Goal: Check status: Check status

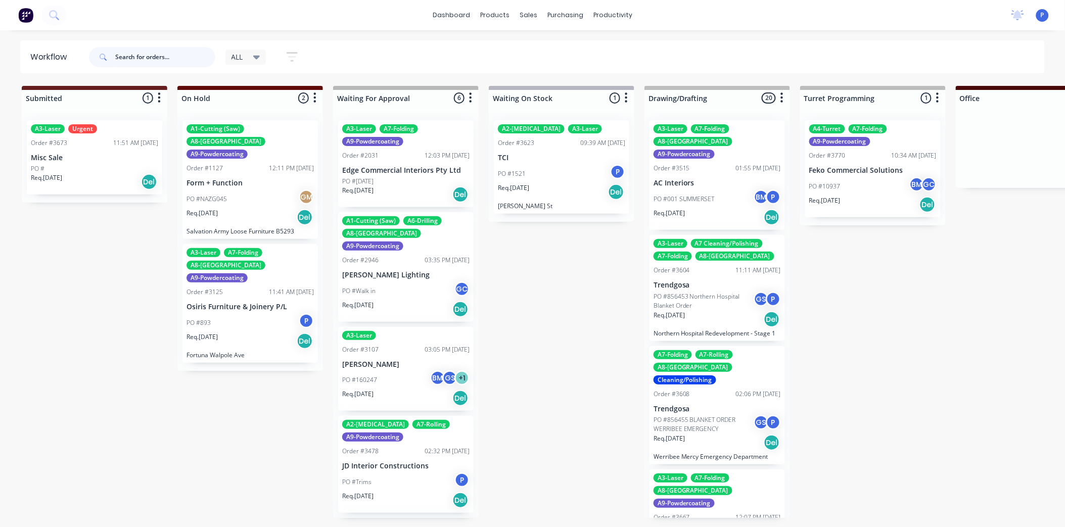
click at [142, 54] on input "text" at bounding box center [165, 57] width 100 height 20
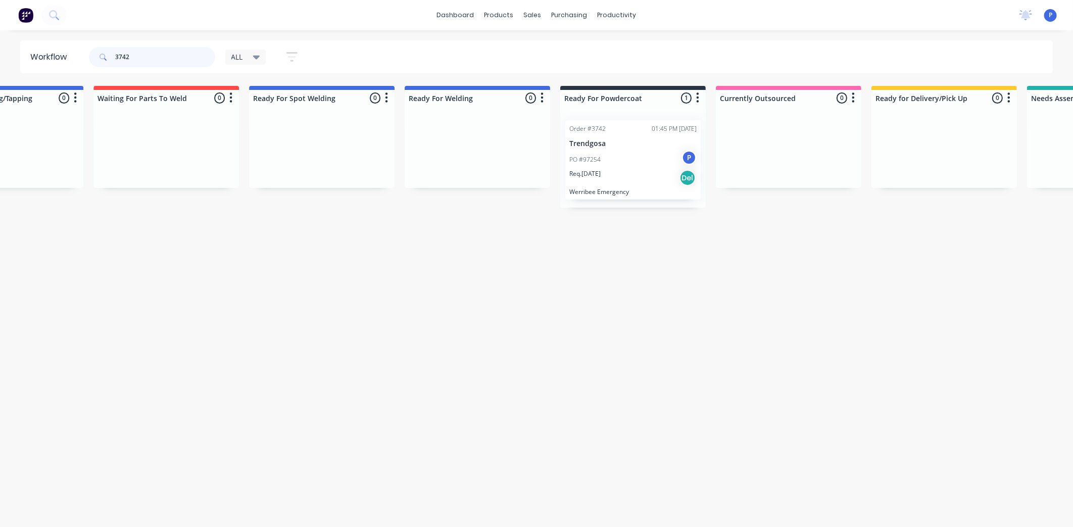
scroll to position [0, 1968]
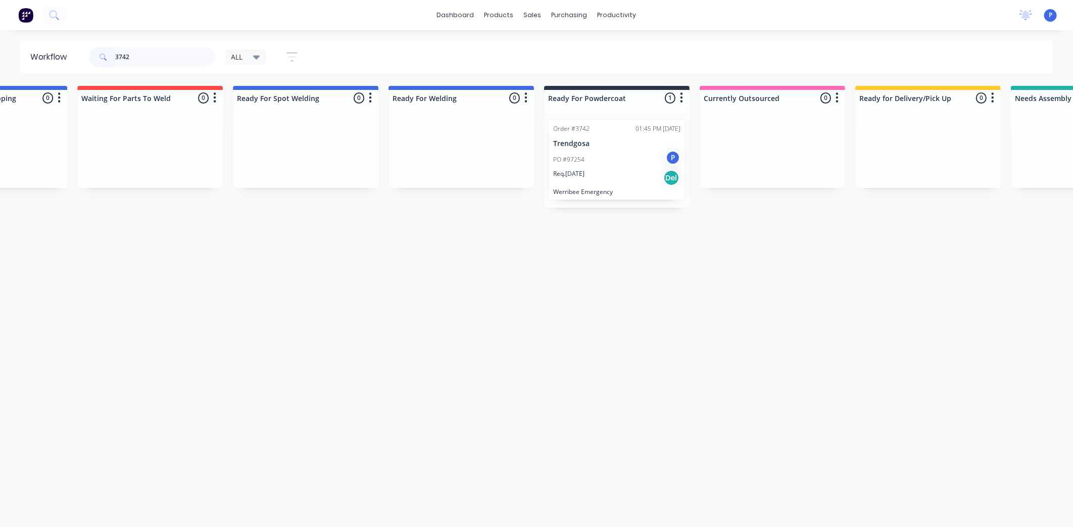
click at [582, 165] on div "PO #97254 P" at bounding box center [616, 159] width 127 height 19
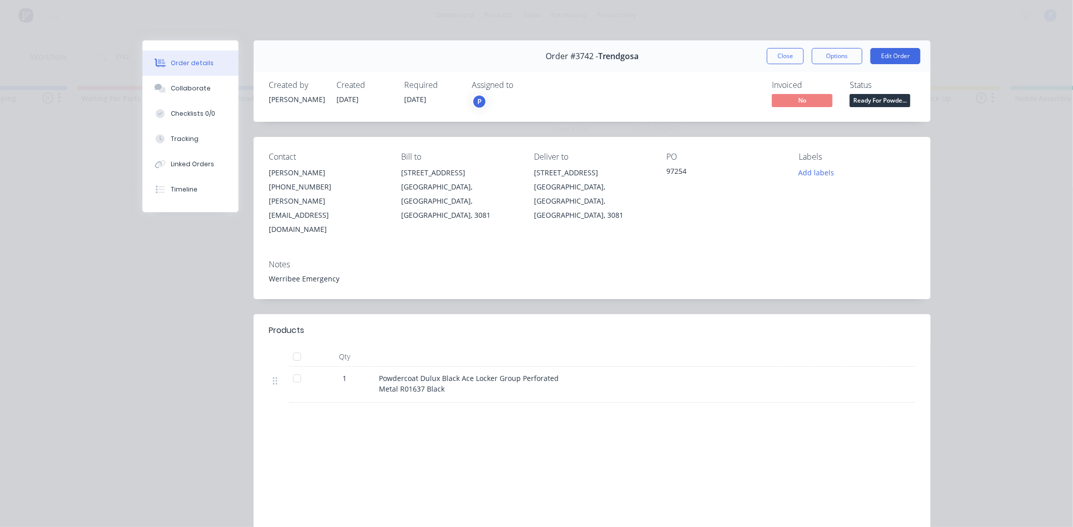
click at [294, 347] on div at bounding box center [297, 357] width 20 height 20
click at [196, 130] on button "Tracking" at bounding box center [191, 138] width 96 height 25
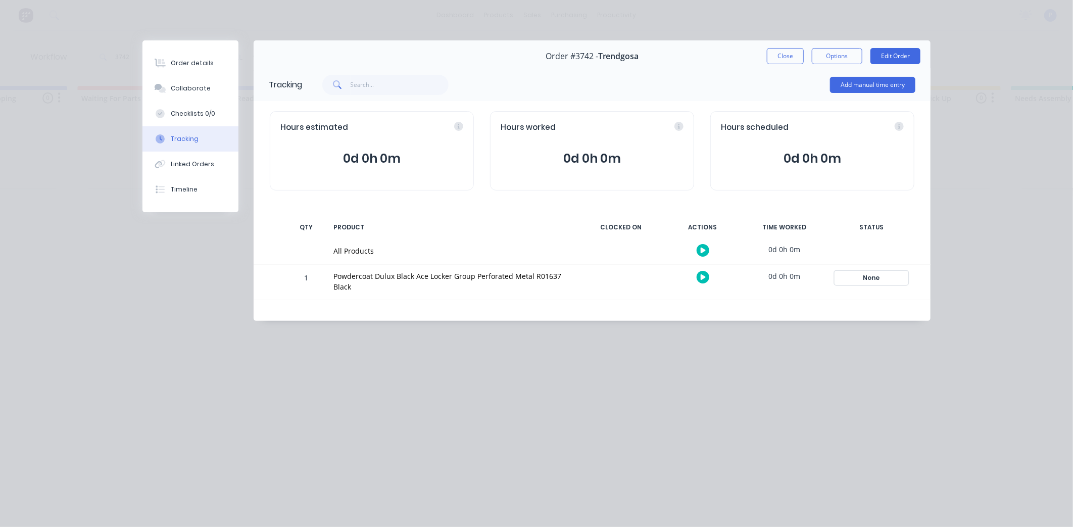
click at [874, 276] on div "None" at bounding box center [871, 277] width 73 height 13
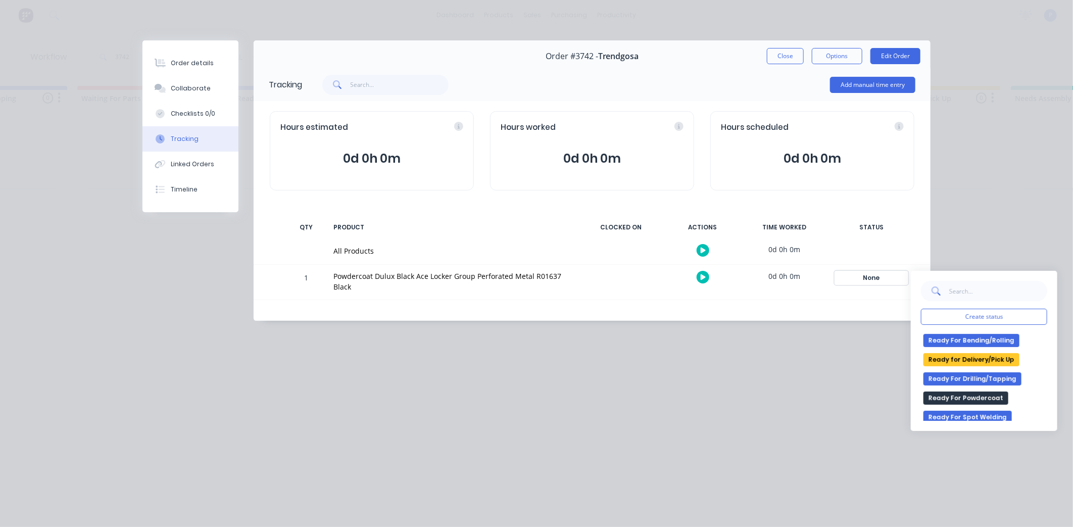
scroll to position [168, 0]
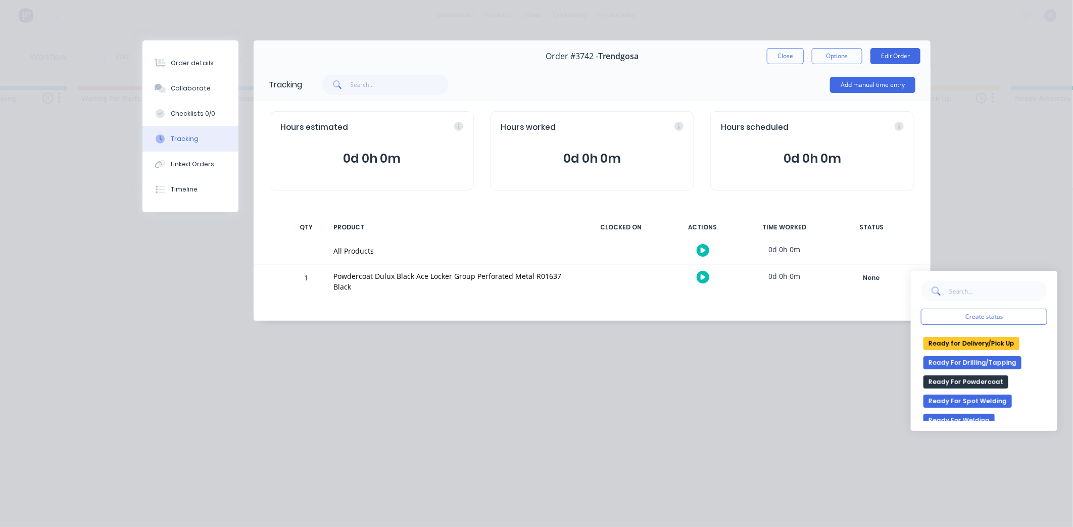
click at [947, 345] on button "Ready for Delivery/Pick Up" at bounding box center [972, 343] width 96 height 13
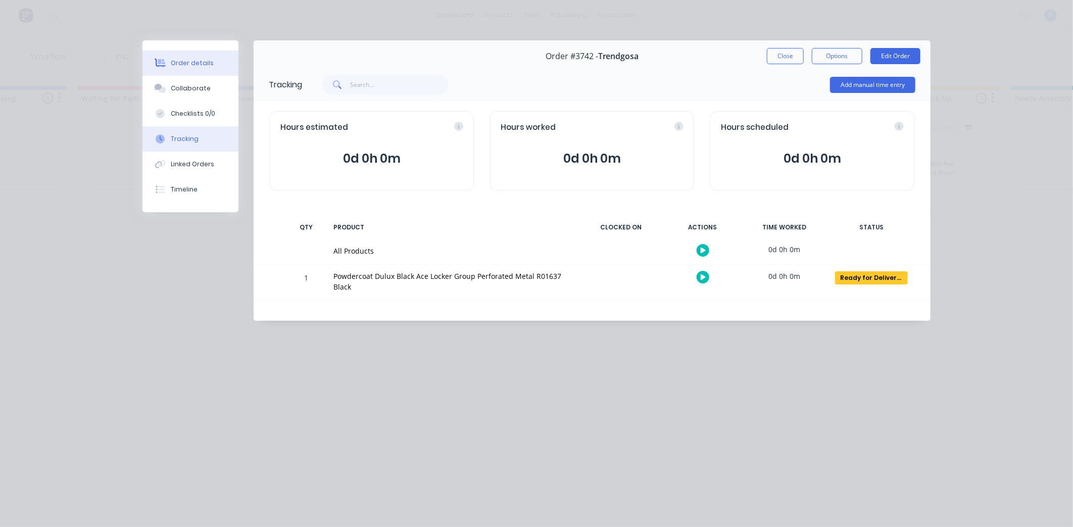
click at [199, 58] on button "Order details" at bounding box center [191, 63] width 96 height 25
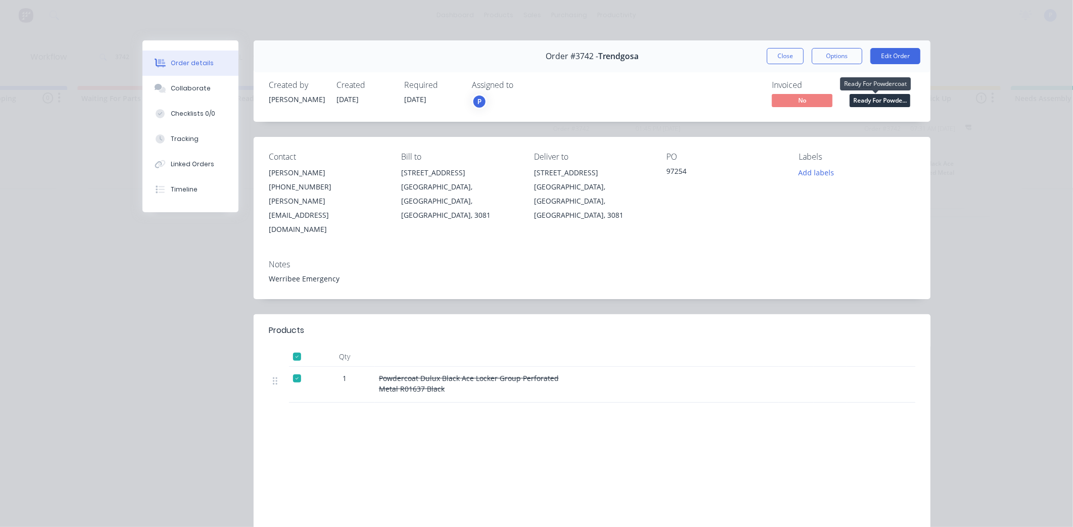
click at [877, 94] on span "Ready For Powde..." at bounding box center [880, 100] width 61 height 13
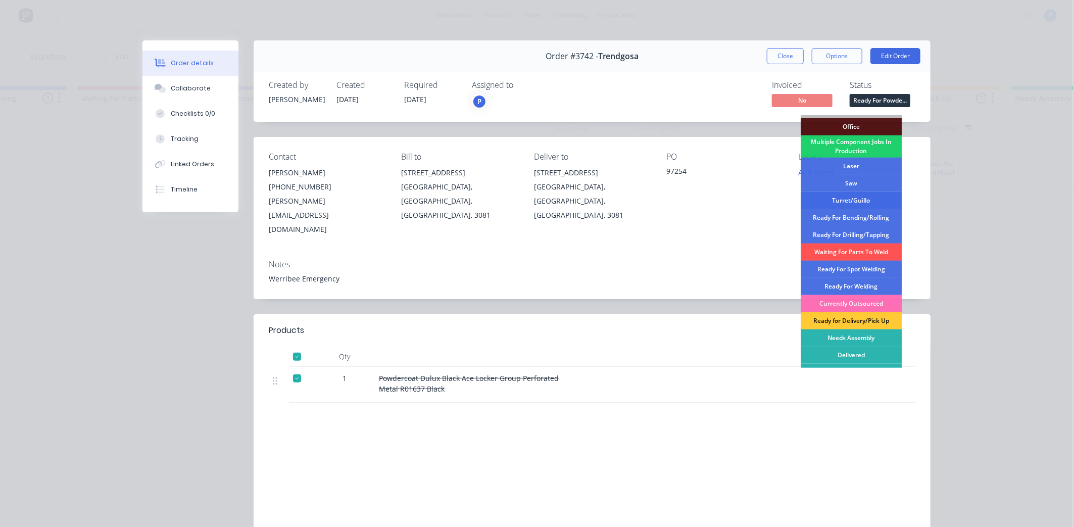
scroll to position [113, 0]
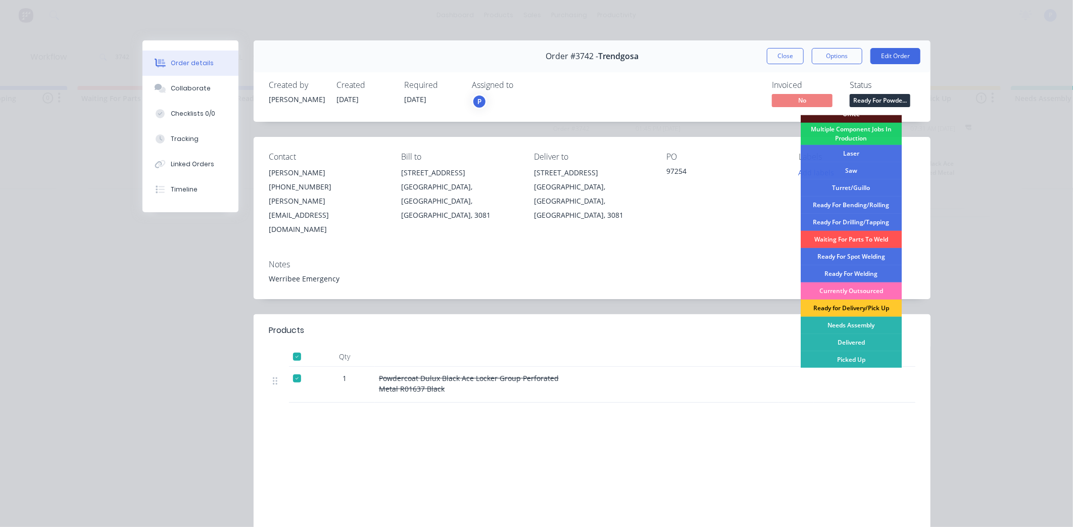
click at [859, 310] on div "Ready for Delivery/Pick Up" at bounding box center [851, 308] width 101 height 17
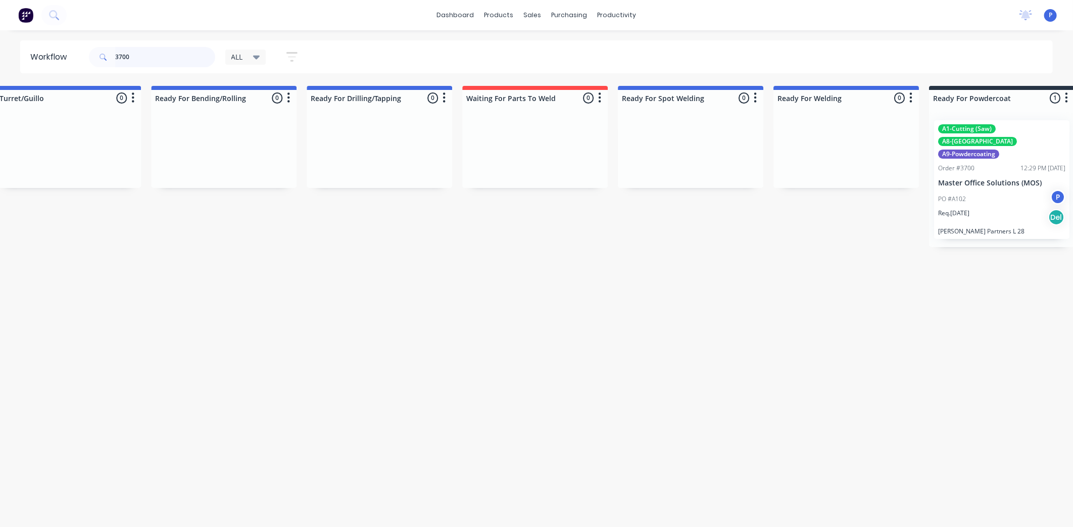
scroll to position [0, 1588]
click at [1023, 190] on div "PO #A102 P" at bounding box center [996, 199] width 127 height 19
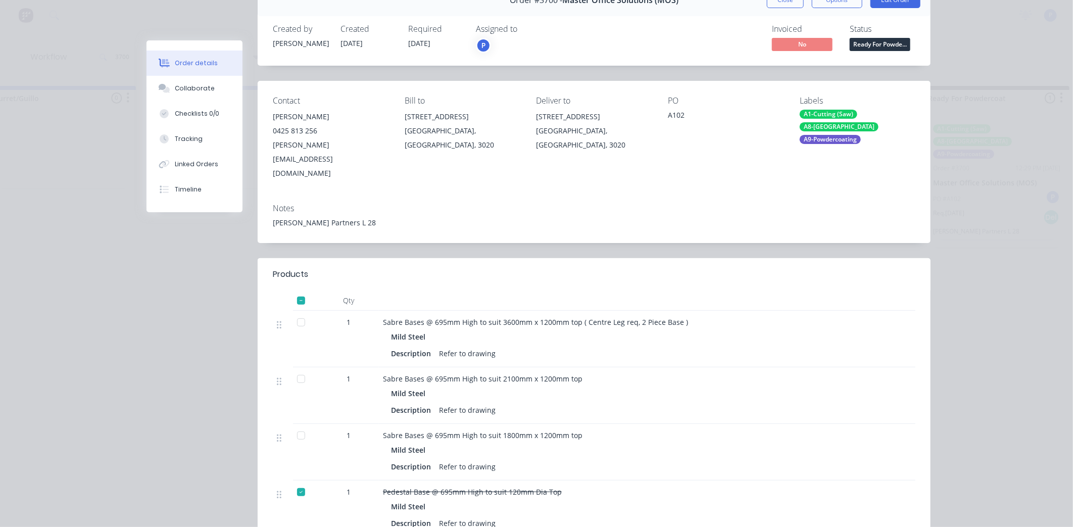
scroll to position [112, 0]
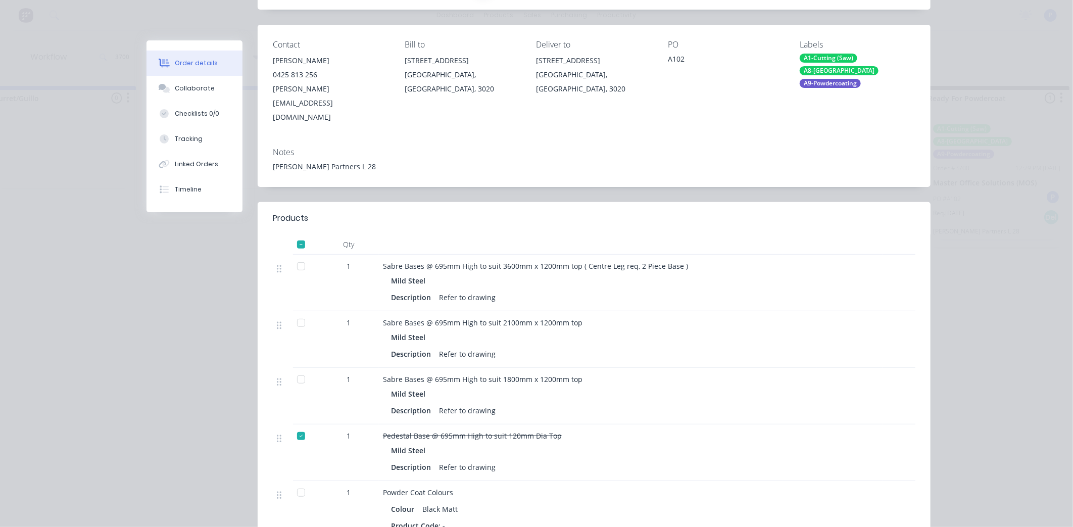
click at [295, 313] on div at bounding box center [301, 323] width 20 height 20
click at [297, 369] on div at bounding box center [301, 379] width 20 height 20
click at [293, 255] on div at bounding box center [305, 283] width 25 height 57
click at [295, 256] on div at bounding box center [301, 266] width 20 height 20
click at [175, 142] on div "Tracking" at bounding box center [189, 138] width 28 height 9
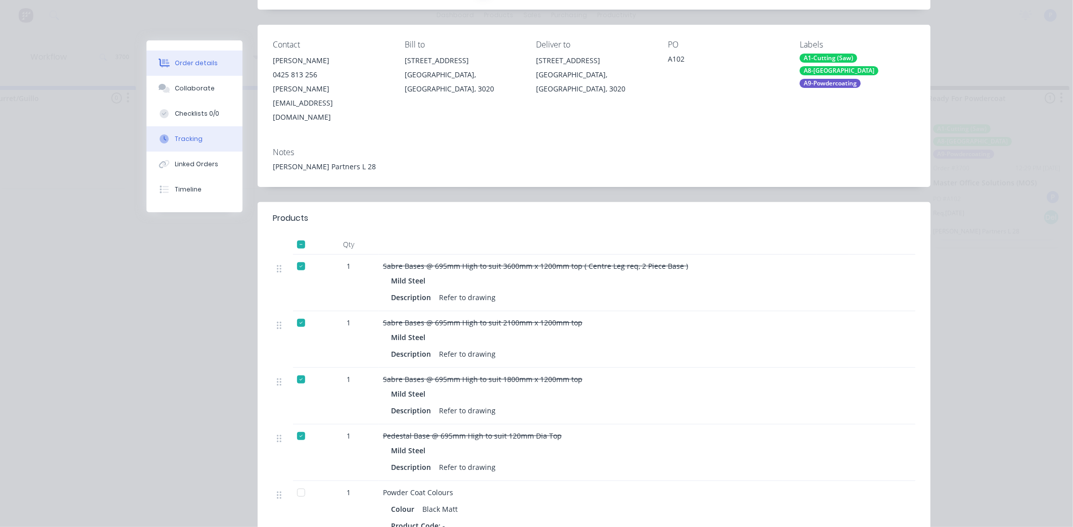
scroll to position [0, 0]
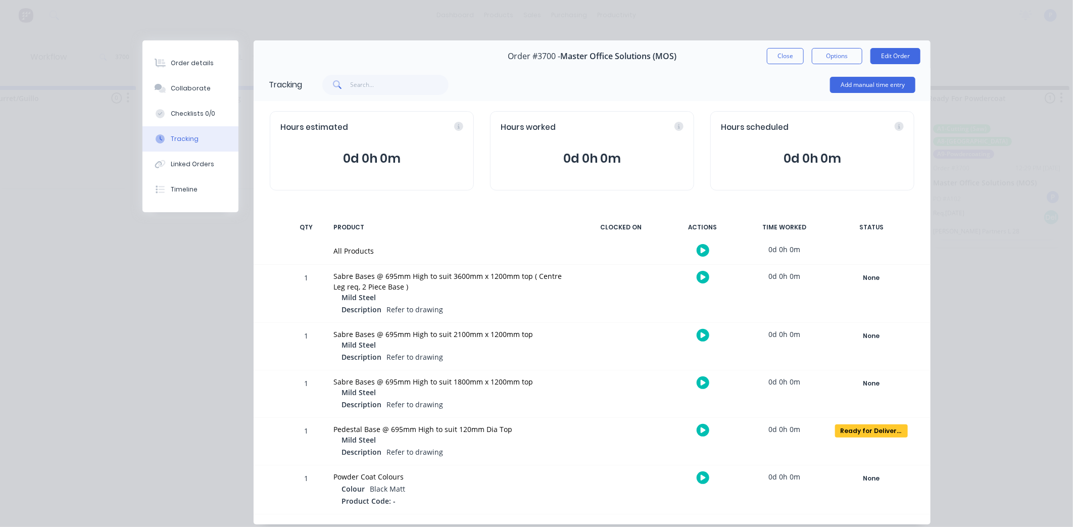
click at [878, 270] on div "None Create status None edit Currently Outsourced Drawing/Drafting Laser Multip…" at bounding box center [872, 294] width 86 height 58
click at [873, 292] on div "None Create status None edit Currently Outsourced Drawing/Drafting Laser Multip…" at bounding box center [872, 294] width 86 height 58
click at [872, 290] on div "None Create status None edit Currently Outsourced Drawing/Drafting Laser Multip…" at bounding box center [872, 294] width 86 height 58
click at [878, 281] on div "None" at bounding box center [871, 277] width 73 height 13
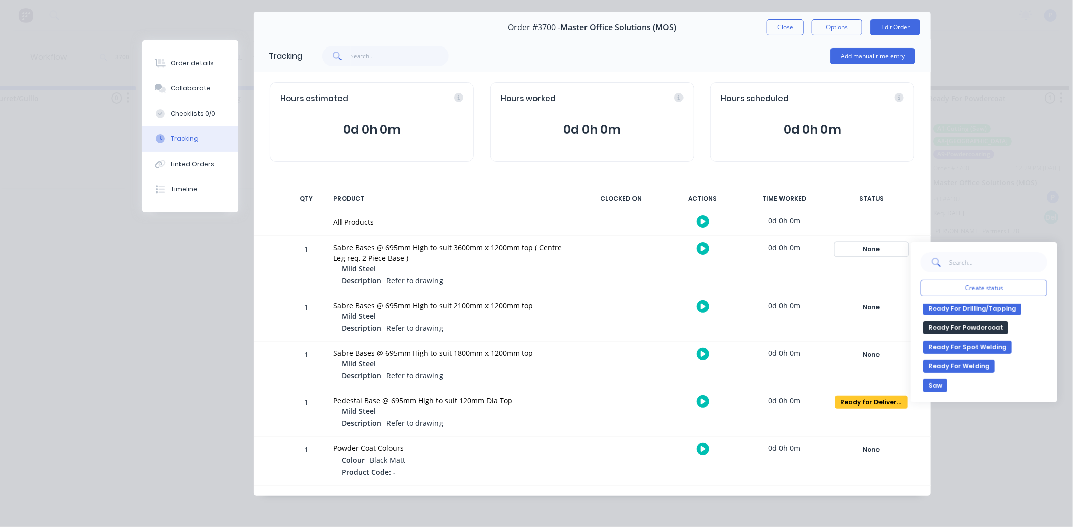
scroll to position [168, 0]
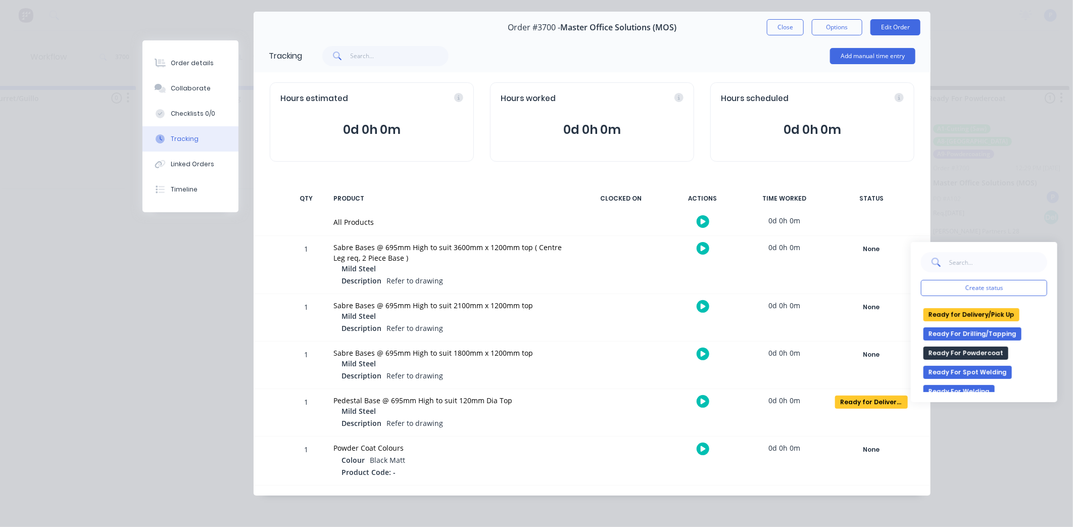
click at [969, 317] on button "Ready for Delivery/Pick Up" at bounding box center [972, 314] width 96 height 13
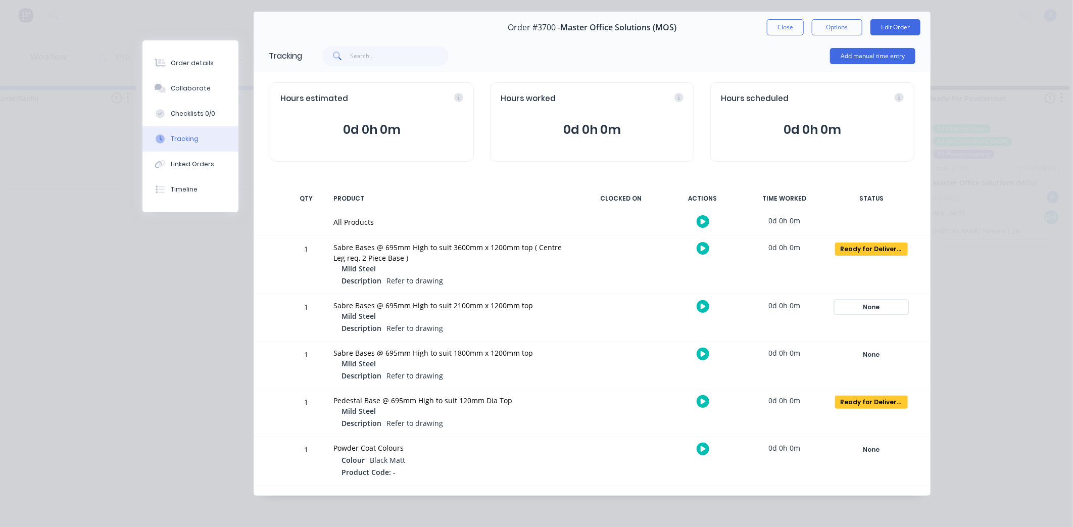
click at [882, 305] on div "None" at bounding box center [871, 307] width 73 height 13
click at [874, 307] on div "None" at bounding box center [871, 307] width 73 height 13
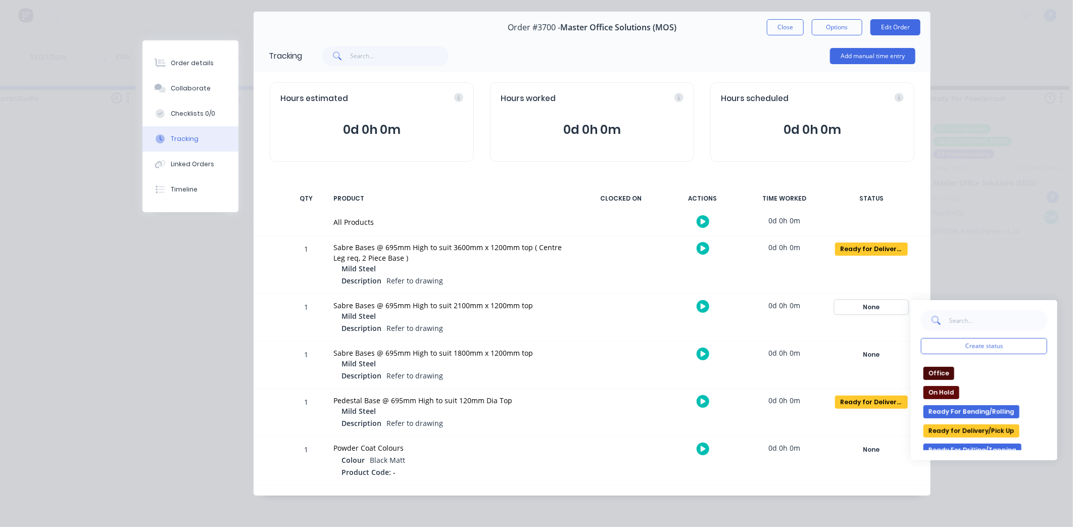
scroll to position [171, 0]
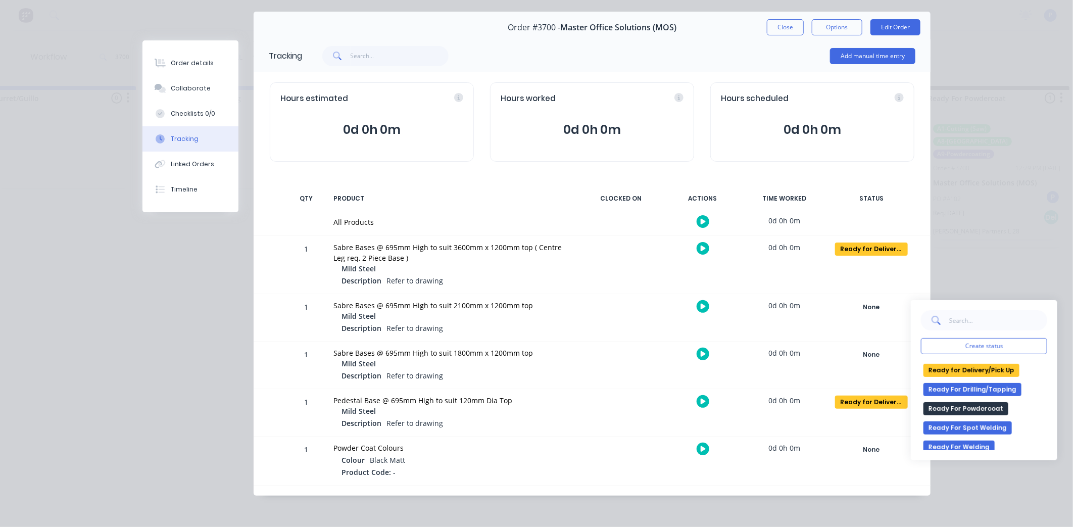
click at [968, 368] on button "Ready for Delivery/Pick Up" at bounding box center [972, 370] width 96 height 13
click at [872, 356] on div "None" at bounding box center [871, 354] width 73 height 13
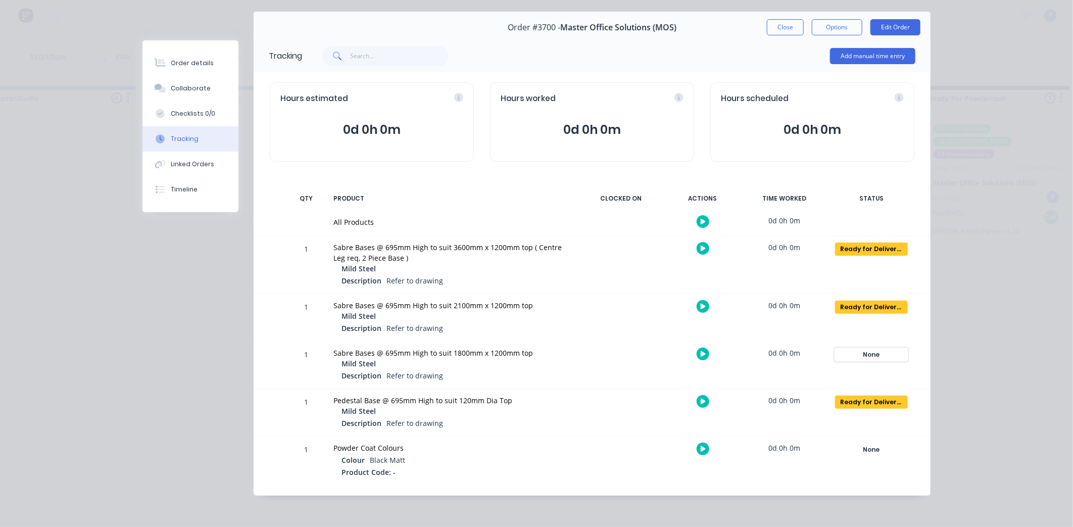
click at [877, 355] on div "None" at bounding box center [871, 354] width 73 height 13
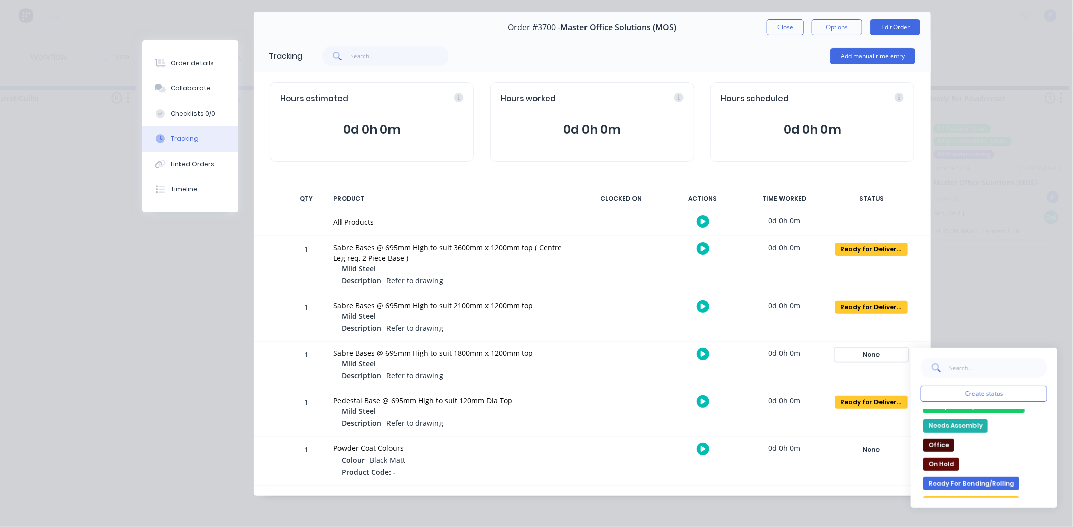
scroll to position [112, 0]
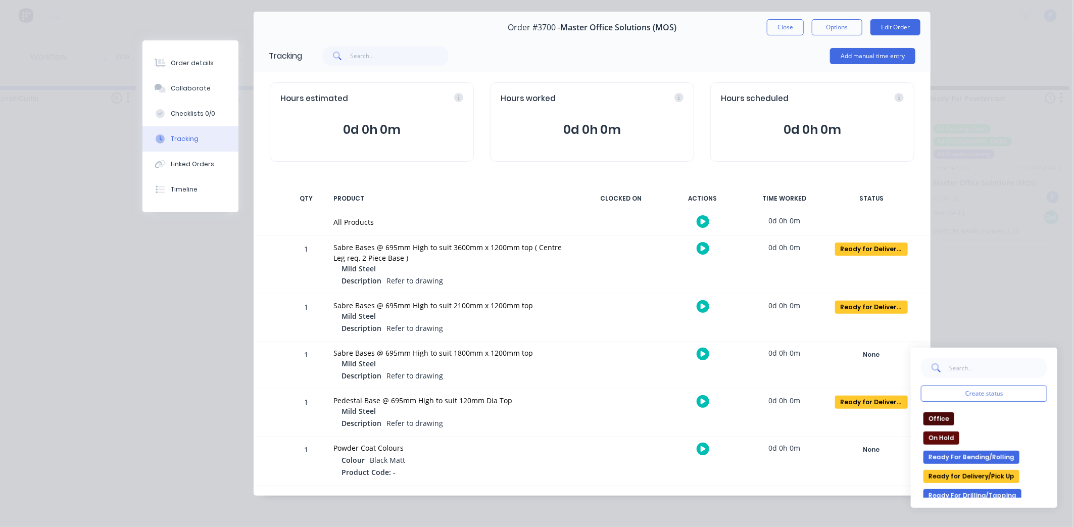
click at [963, 471] on button "Ready for Delivery/Pick Up" at bounding box center [972, 476] width 96 height 13
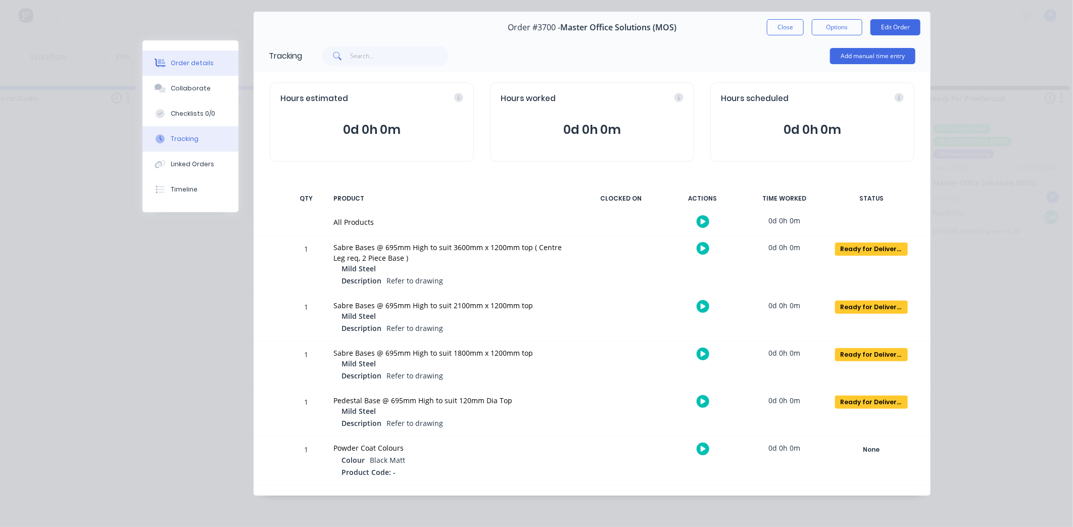
click at [210, 63] on button "Order details" at bounding box center [191, 63] width 96 height 25
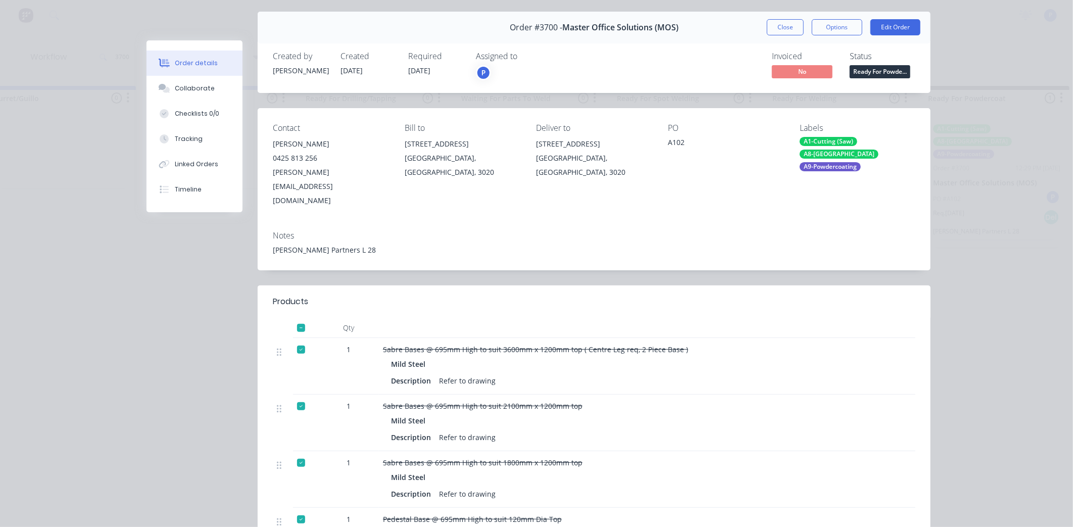
click at [883, 77] on span "Ready For Powde..." at bounding box center [880, 71] width 61 height 13
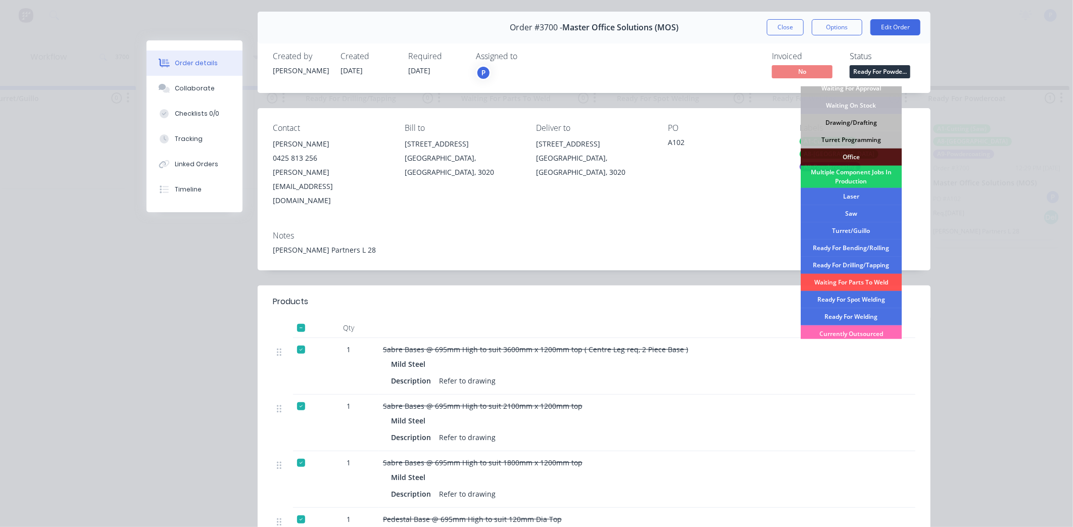
scroll to position [113, 0]
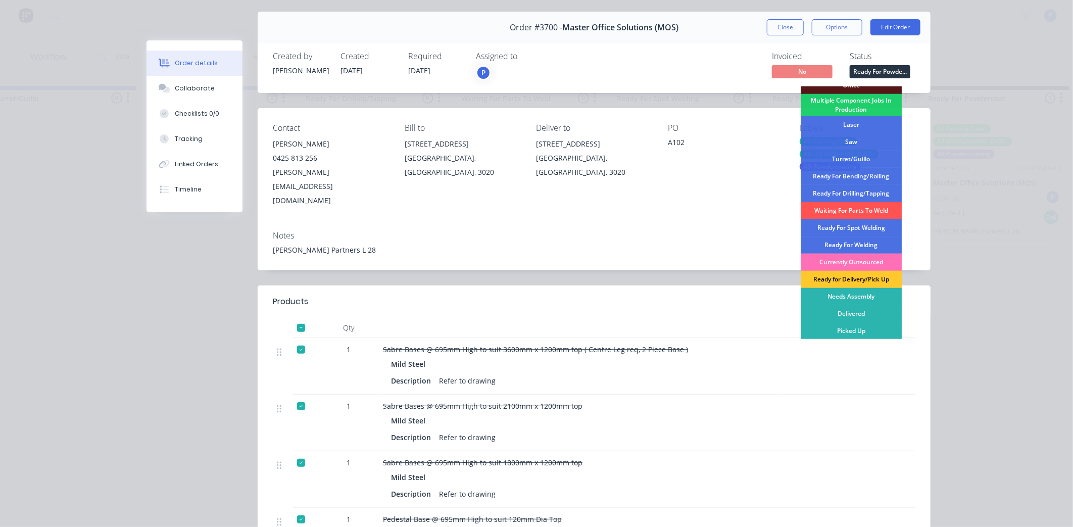
click at [857, 281] on div "Ready for Delivery/Pick Up" at bounding box center [851, 279] width 101 height 17
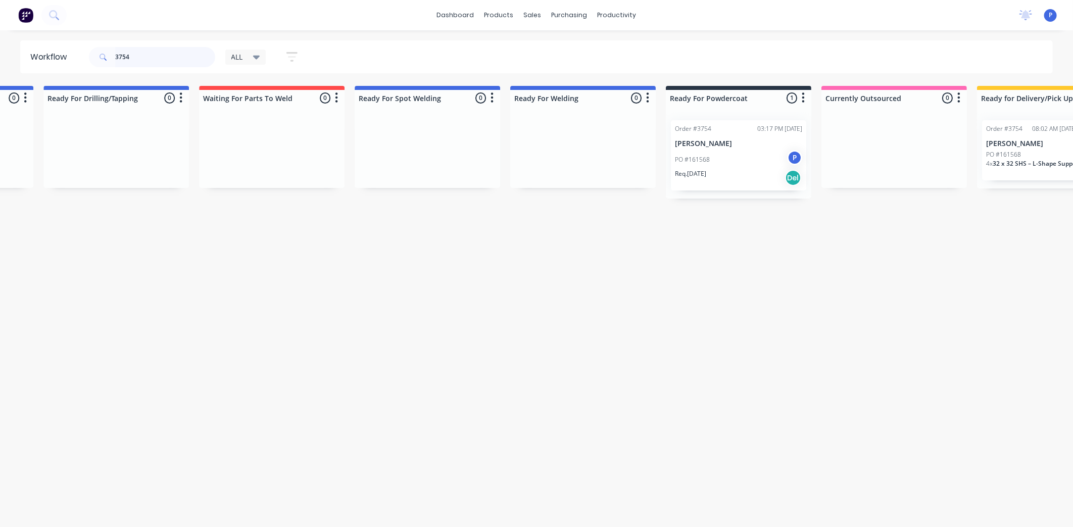
scroll to position [0, 2224]
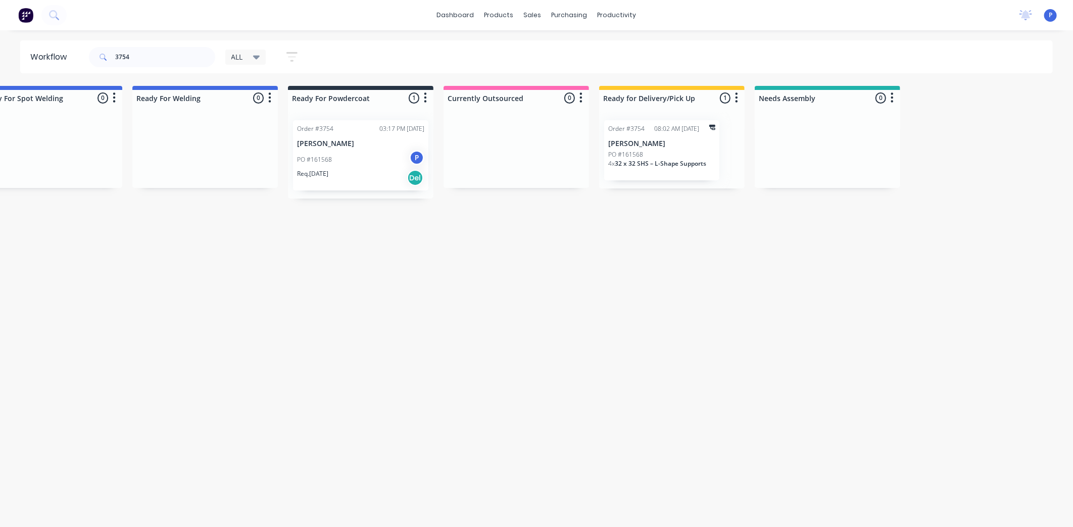
click at [369, 138] on div "Order #3754 03:17 PM [DATE] [PERSON_NAME] PO #161568 P Req. [DATE] Del" at bounding box center [360, 155] width 135 height 70
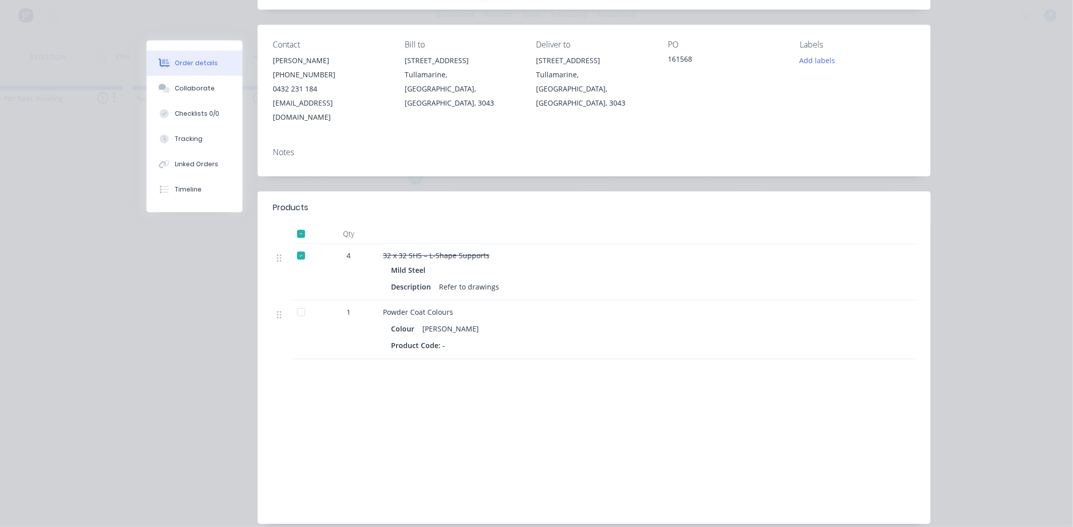
scroll to position [0, 0]
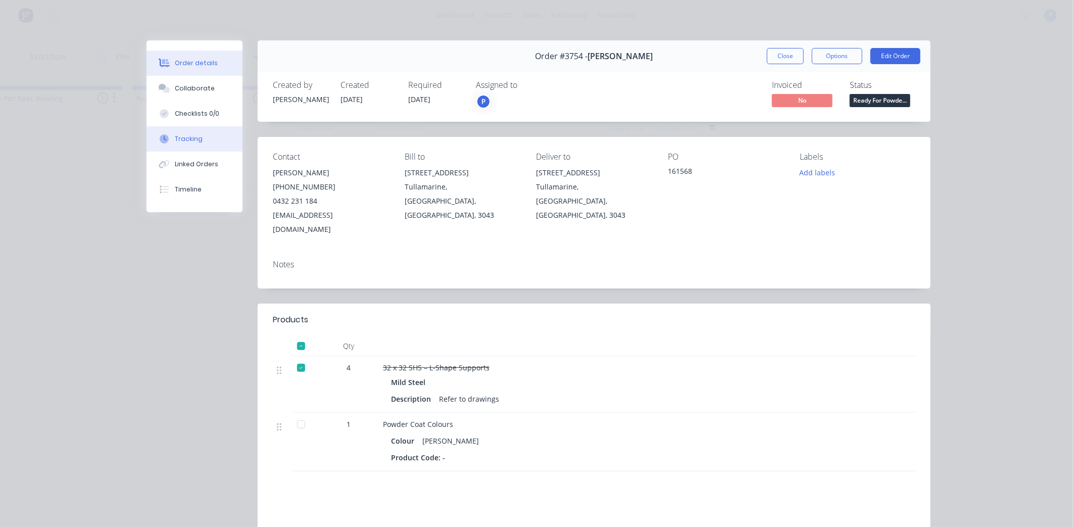
click at [207, 130] on button "Tracking" at bounding box center [195, 138] width 96 height 25
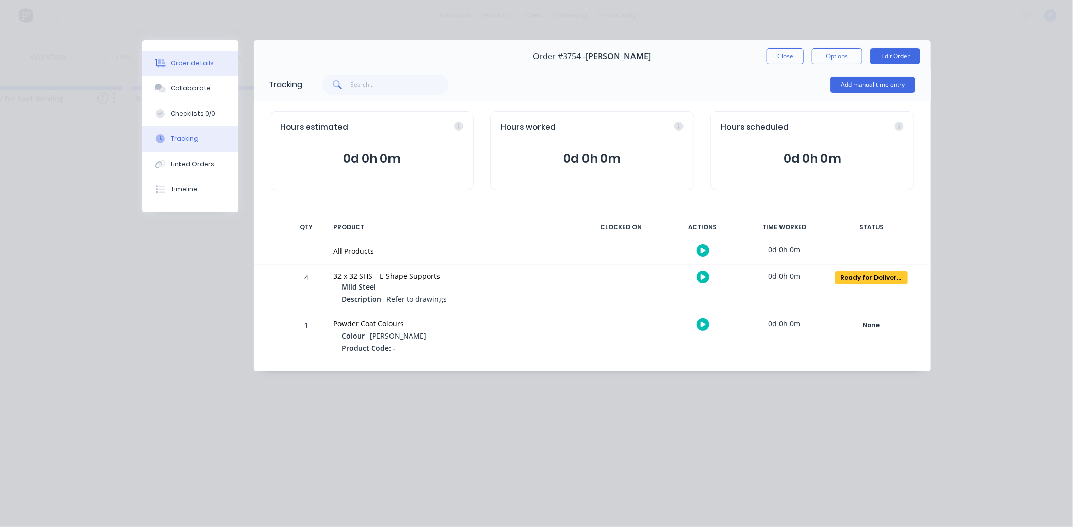
click at [205, 52] on button "Order details" at bounding box center [191, 63] width 96 height 25
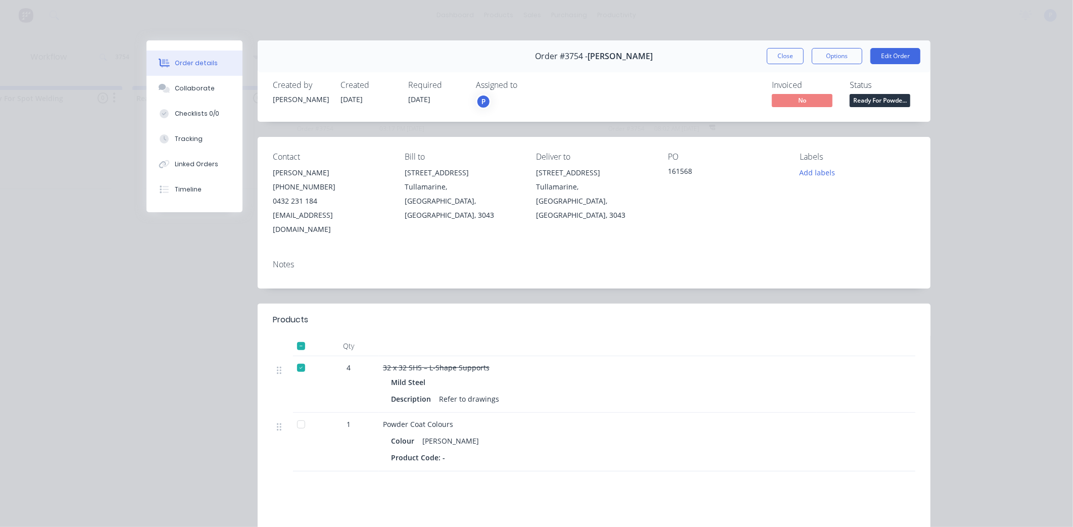
click at [867, 104] on span "Ready For Powde..." at bounding box center [880, 100] width 61 height 13
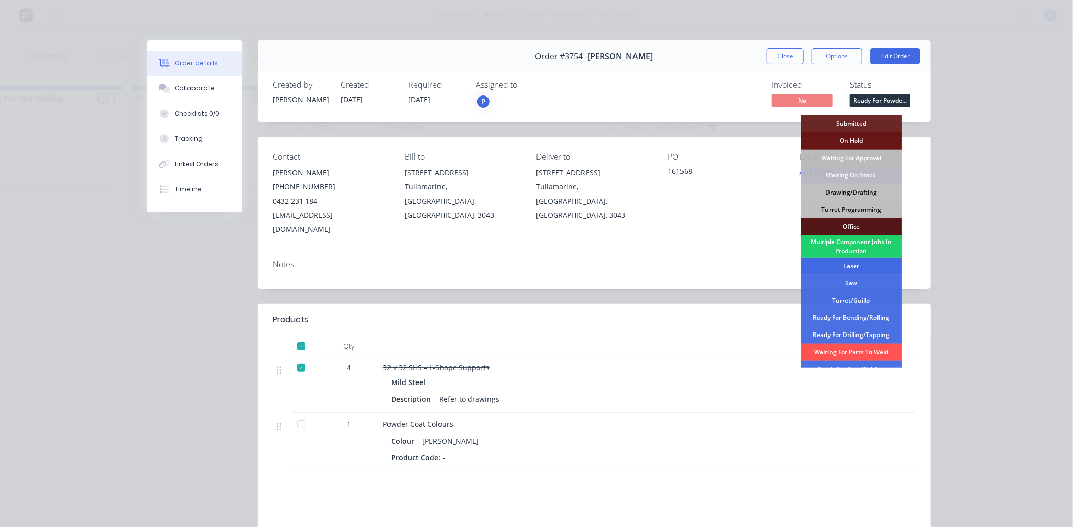
scroll to position [113, 0]
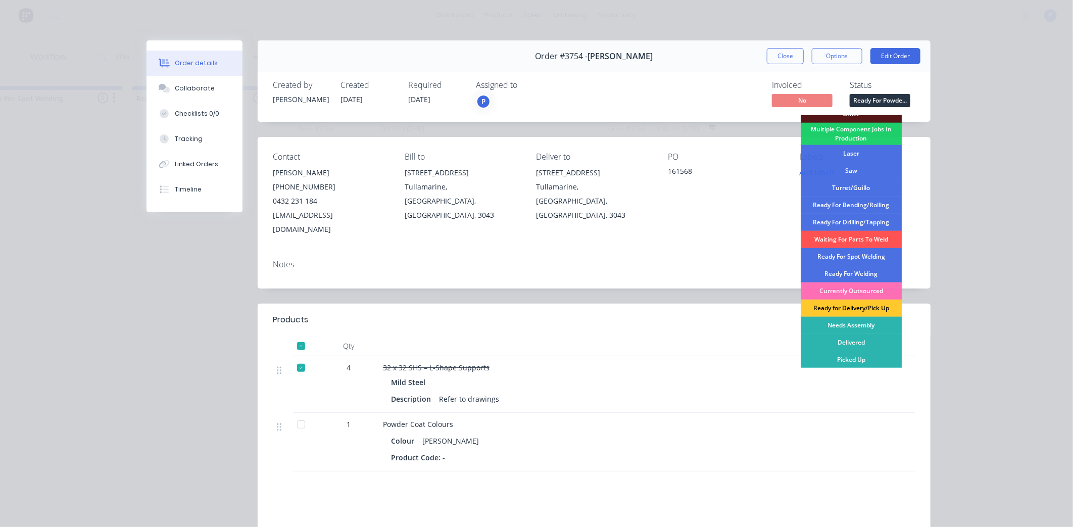
click at [848, 309] on div "Ready for Delivery/Pick Up" at bounding box center [851, 308] width 101 height 17
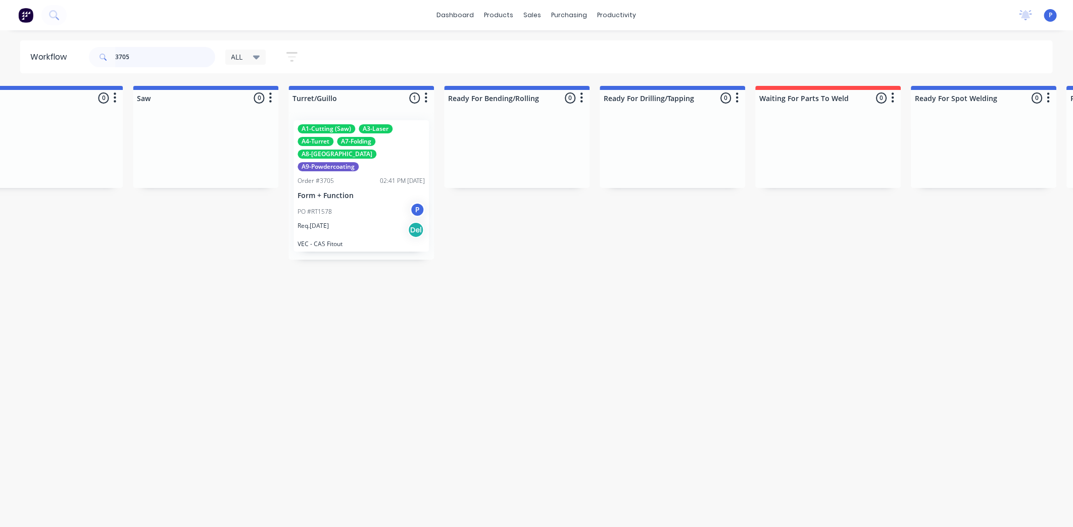
scroll to position [0, 1357]
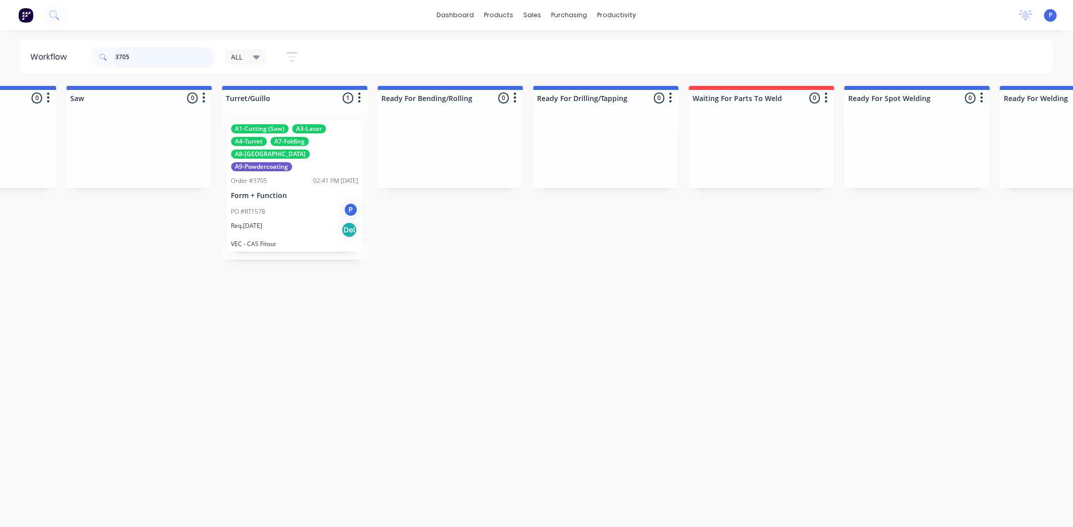
type input "3705"
click at [231, 221] on p "Req. [DATE]" at bounding box center [246, 225] width 31 height 9
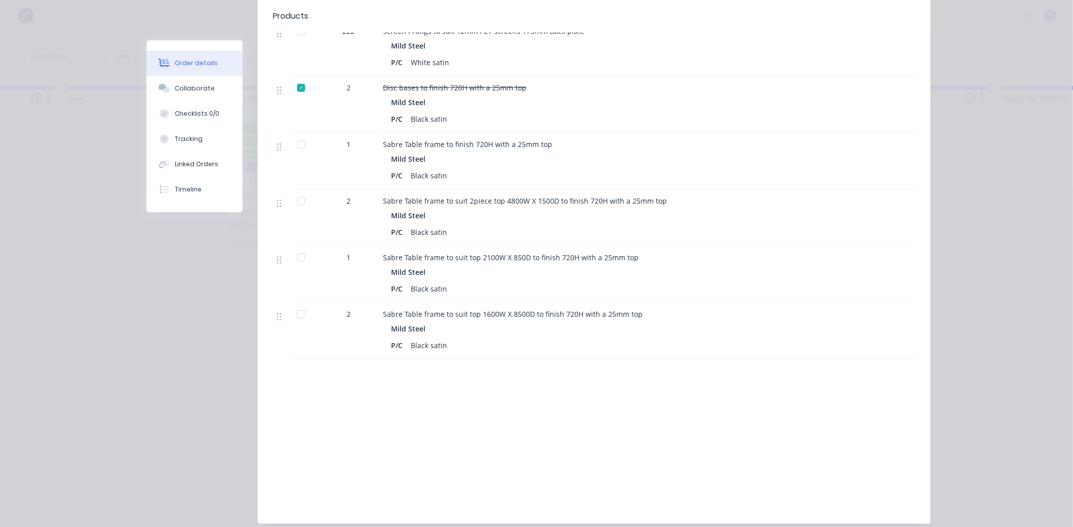
scroll to position [704, 0]
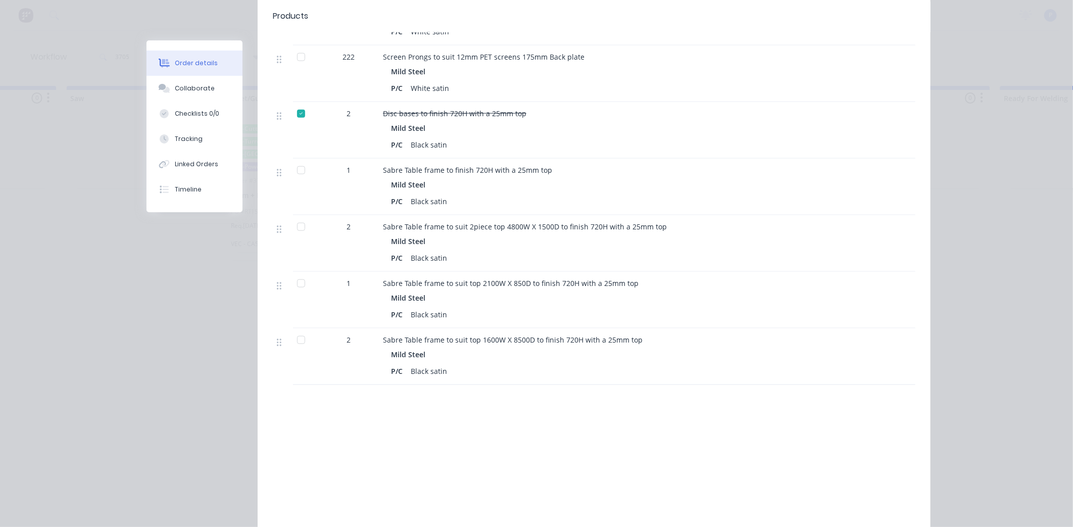
click at [306, 330] on div at bounding box center [301, 340] width 20 height 20
click at [306, 277] on div at bounding box center [301, 283] width 20 height 20
click at [305, 165] on div at bounding box center [301, 170] width 20 height 20
click at [297, 217] on div at bounding box center [301, 227] width 20 height 20
click at [212, 135] on button "Tracking" at bounding box center [195, 138] width 96 height 25
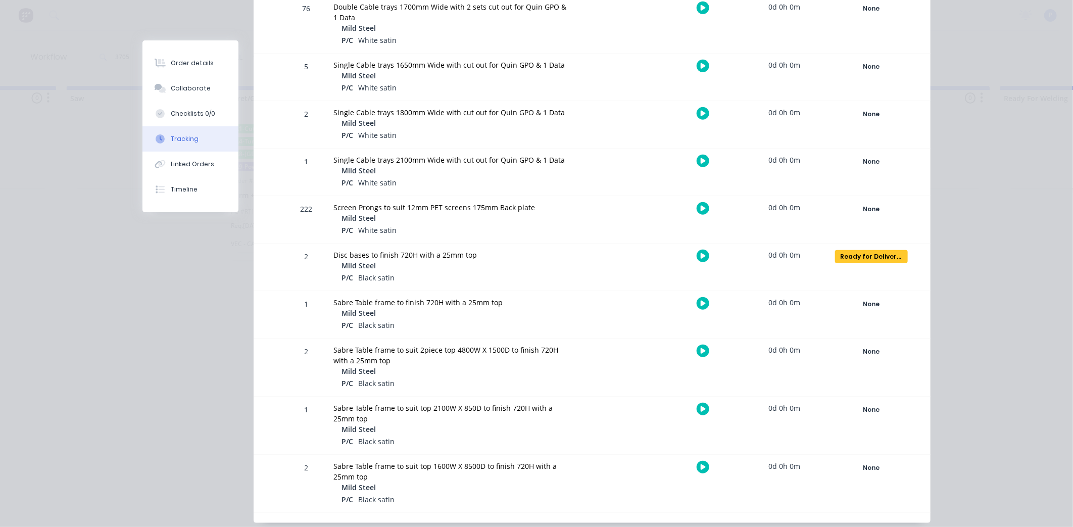
scroll to position [450, 0]
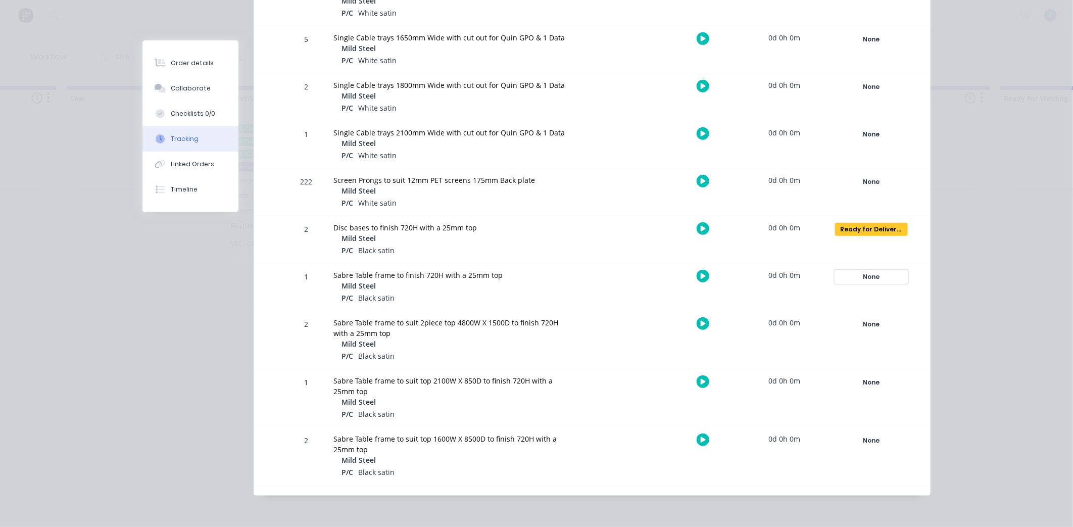
click at [871, 273] on div "None" at bounding box center [871, 276] width 73 height 13
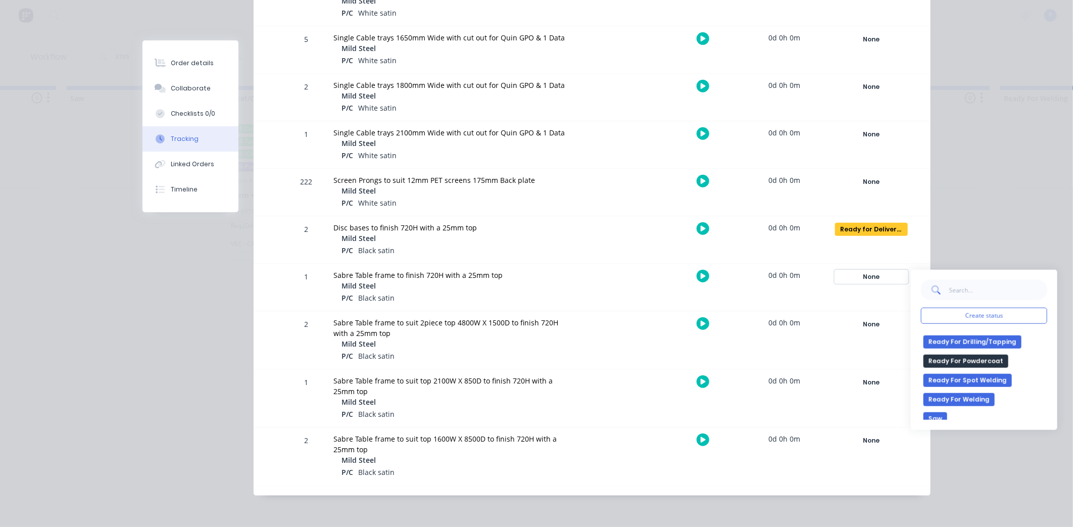
scroll to position [168, 0]
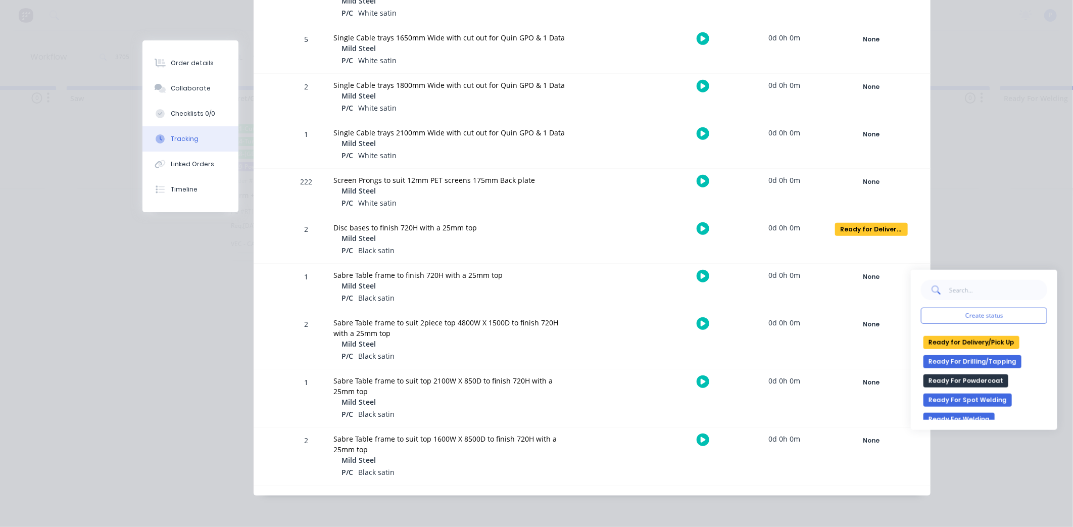
click at [964, 345] on button "Ready for Delivery/Pick Up" at bounding box center [972, 342] width 96 height 13
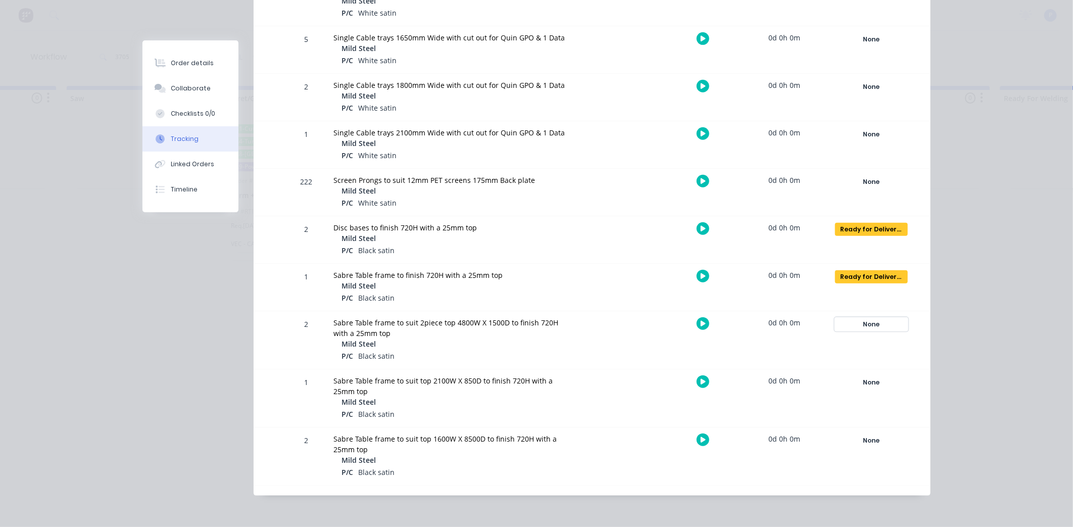
click at [885, 331] on div "None" at bounding box center [871, 324] width 73 height 13
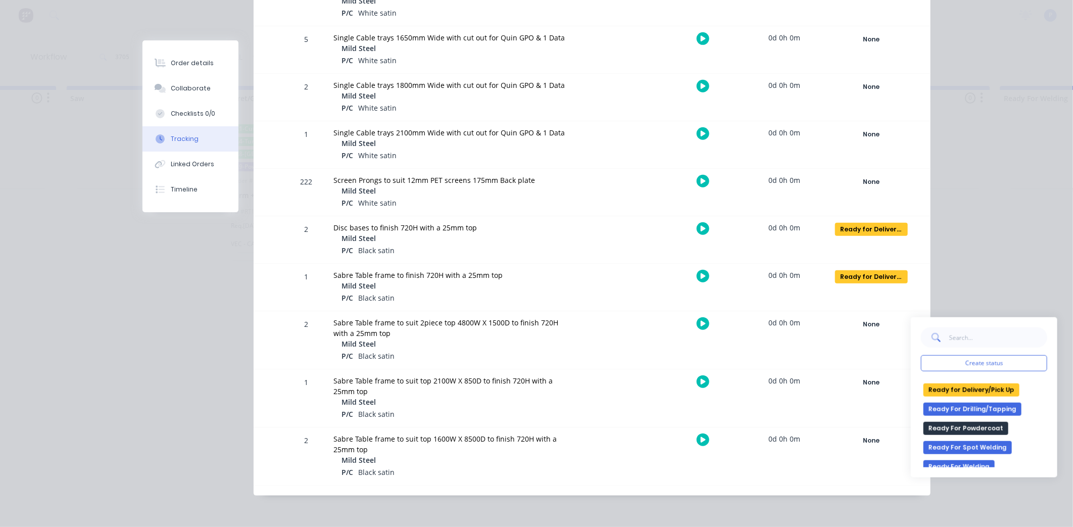
click at [968, 385] on button "Ready for Delivery/Pick Up" at bounding box center [972, 390] width 96 height 13
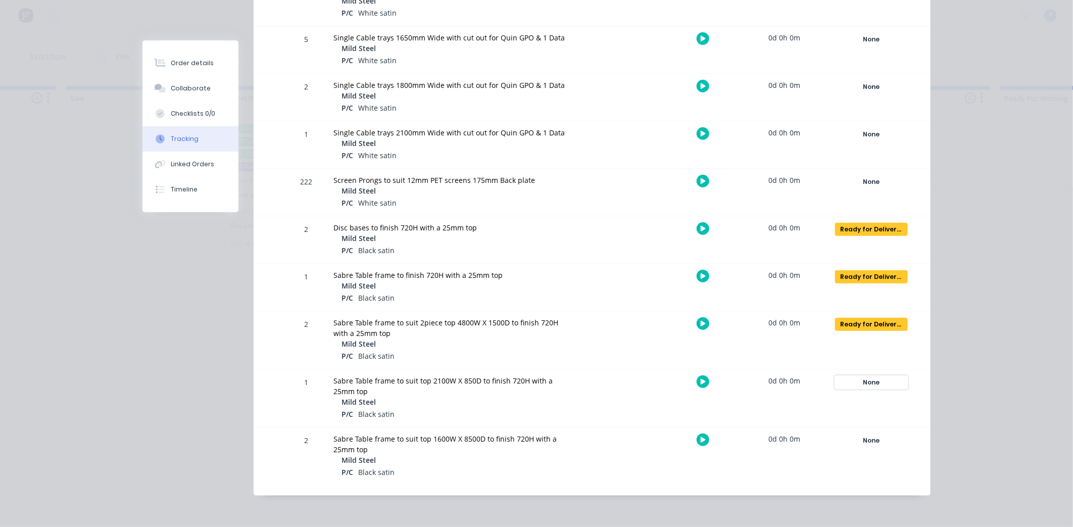
click at [882, 384] on div "None" at bounding box center [871, 382] width 73 height 13
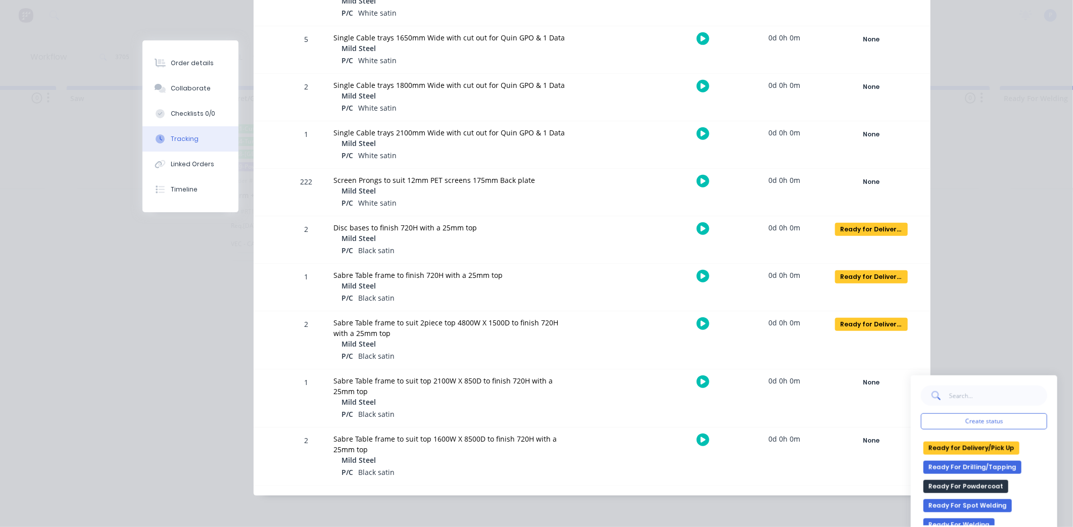
click at [971, 443] on button "Ready for Delivery/Pick Up" at bounding box center [972, 448] width 96 height 13
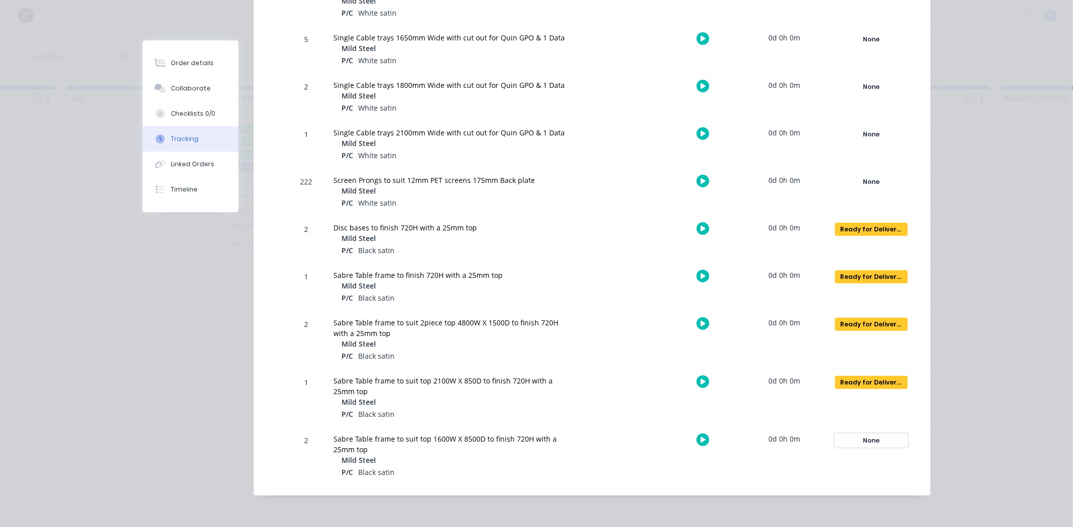
click at [852, 437] on div "None" at bounding box center [871, 440] width 73 height 13
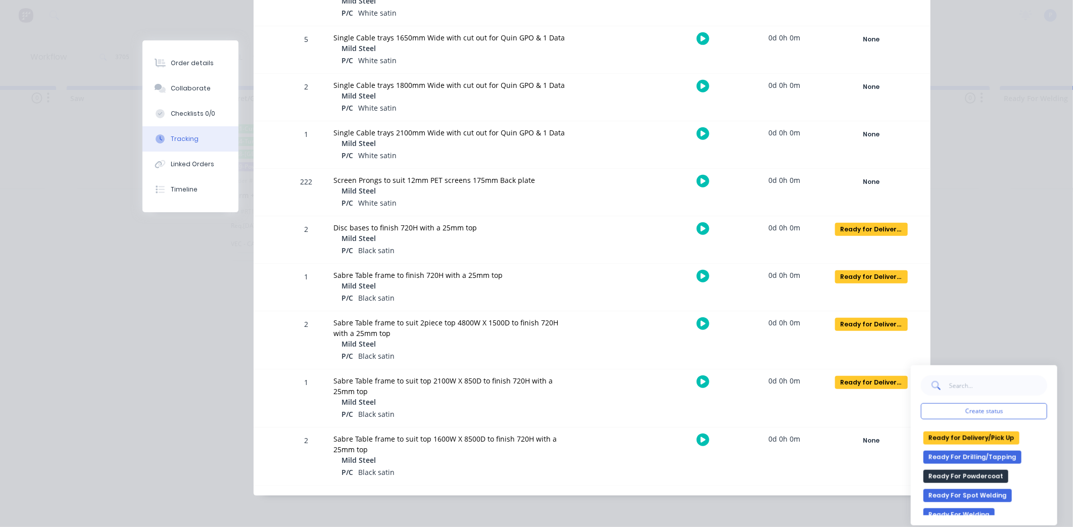
click at [963, 437] on button "Ready for Delivery/Pick Up" at bounding box center [972, 438] width 96 height 13
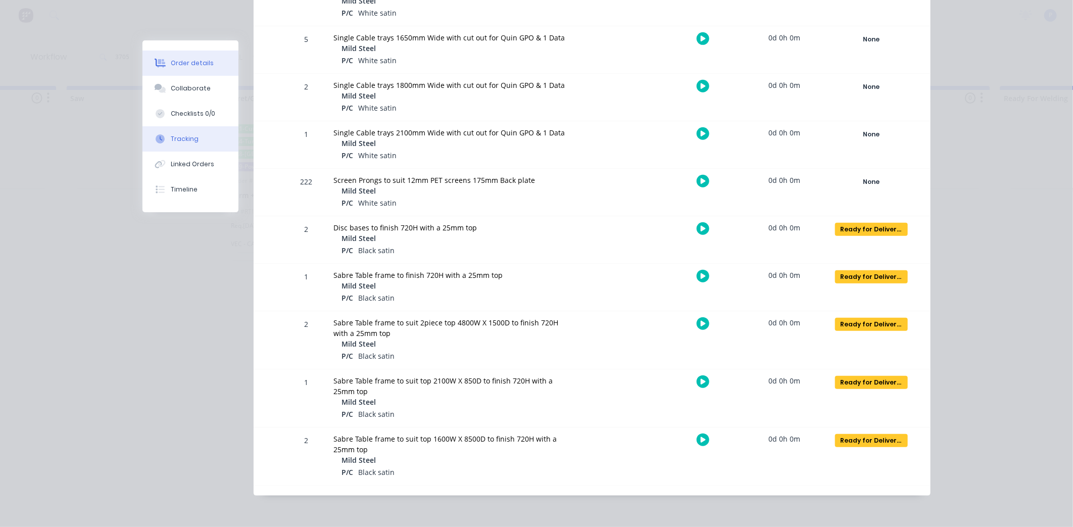
click at [164, 72] on button "Order details" at bounding box center [191, 63] width 96 height 25
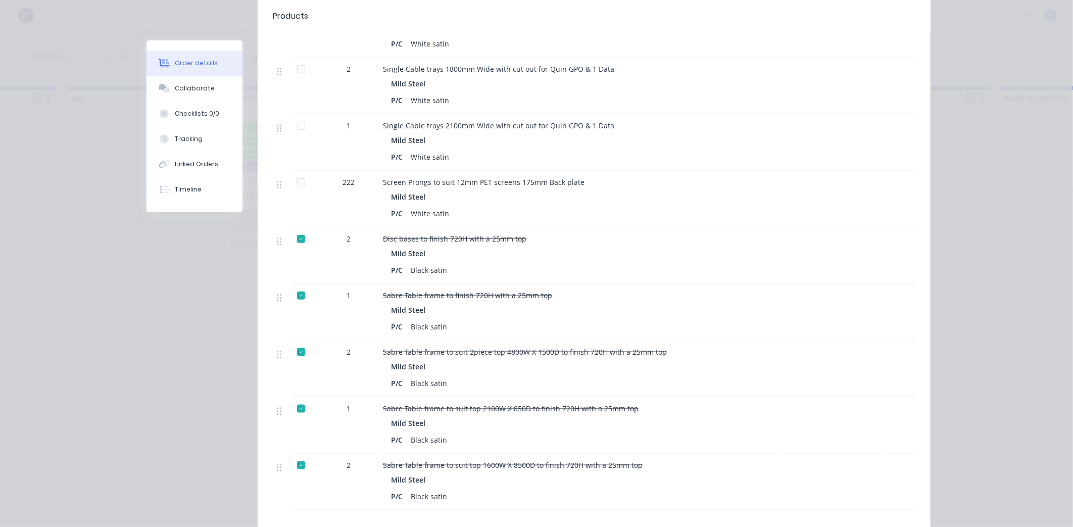
scroll to position [618, 0]
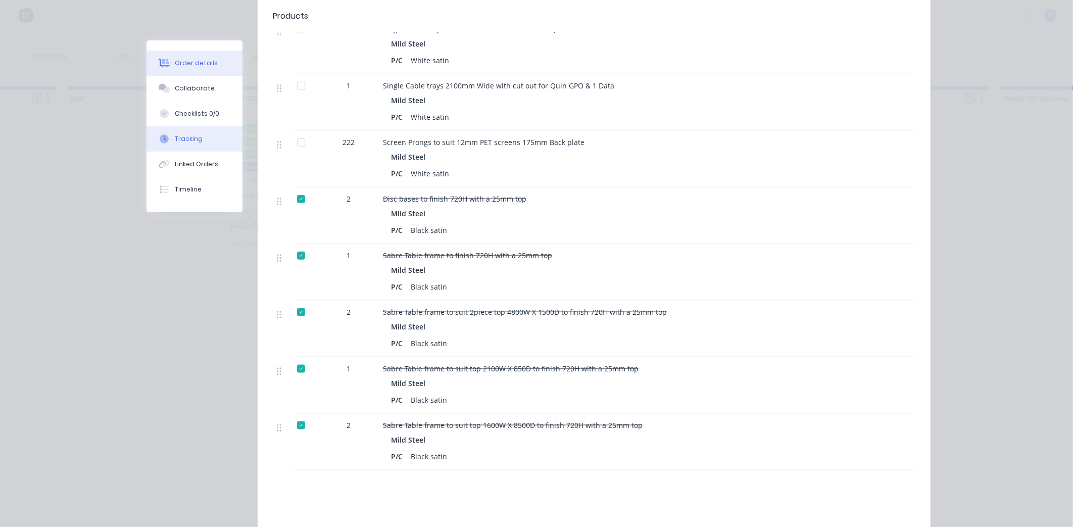
click at [189, 145] on button "Tracking" at bounding box center [195, 138] width 96 height 25
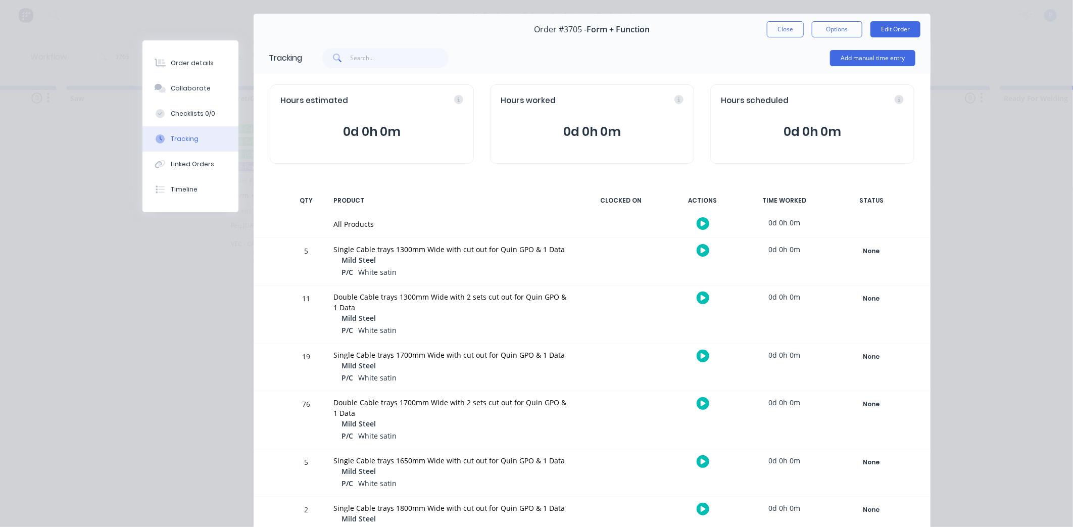
scroll to position [0, 0]
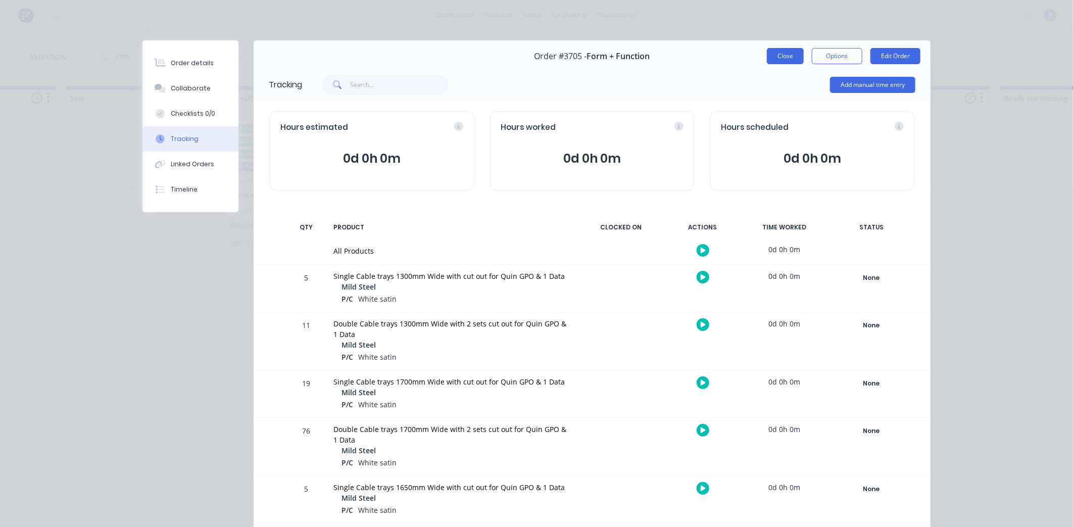
click at [784, 61] on button "Close" at bounding box center [785, 56] width 37 height 16
